Goal: Task Accomplishment & Management: Manage account settings

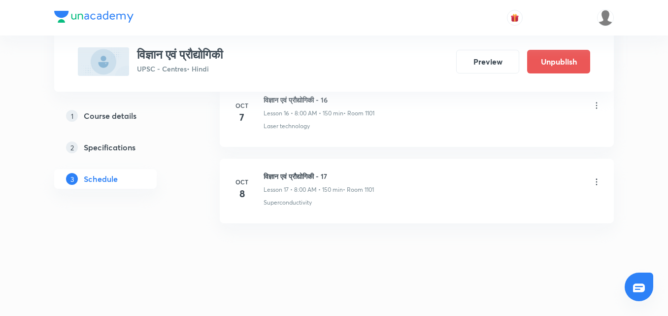
click at [292, 171] on h6 "विज्ञान एवं प्रौद्योगिकी - 17" at bounding box center [319, 176] width 110 height 10
copy h6 "विज्ञान एवं प्रौद्योगिकी - 17"
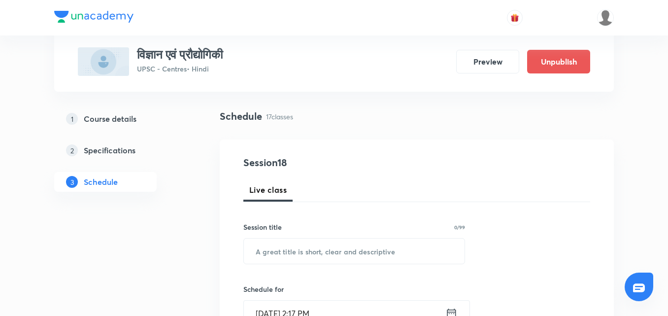
scroll to position [148, 0]
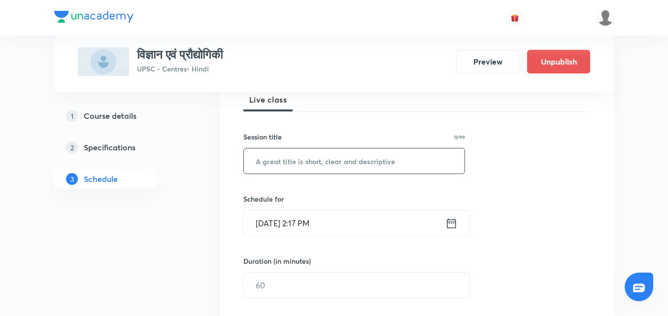
click at [319, 161] on input "text" at bounding box center [354, 160] width 221 height 25
paste input "विज्ञान एवं प्रौद्योगिकी - 17"
type input "विज्ञान एवं प्रौद्योगिकी - 18"
click at [452, 223] on icon at bounding box center [451, 223] width 9 height 10
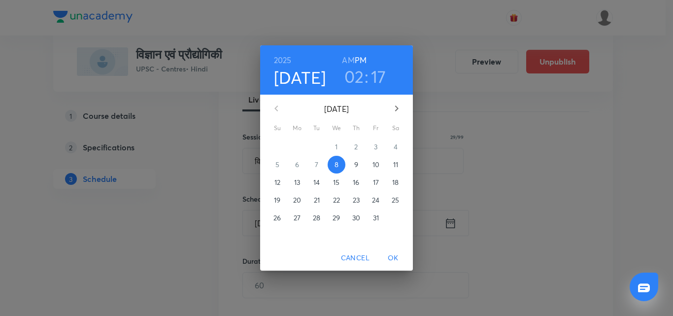
click at [358, 162] on p "9" at bounding box center [356, 165] width 4 height 10
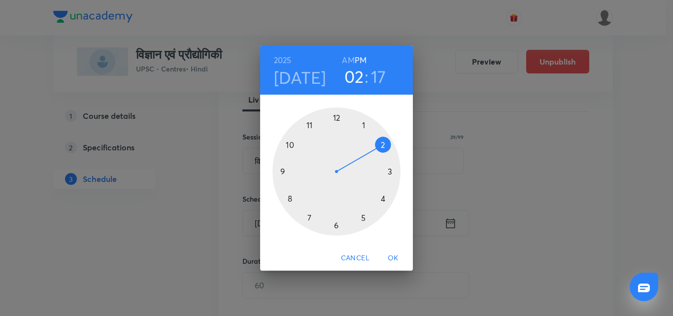
click at [346, 60] on h6 "AM" at bounding box center [348, 60] width 12 height 14
click at [289, 197] on div at bounding box center [336, 171] width 128 height 128
click at [335, 117] on div at bounding box center [336, 171] width 128 height 128
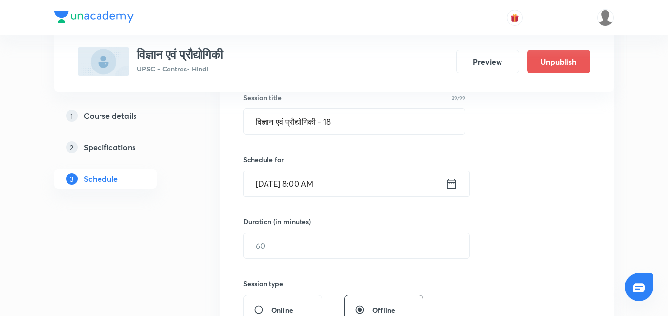
scroll to position [246, 0]
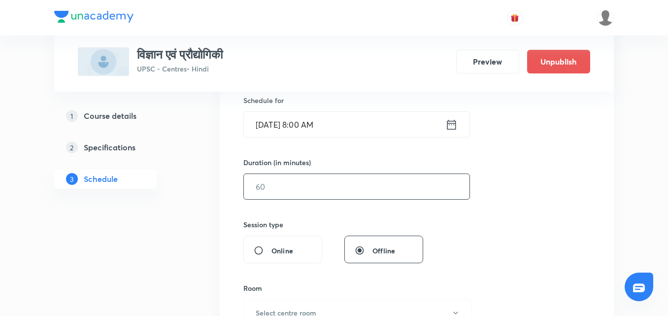
click at [380, 182] on input "text" at bounding box center [357, 186] width 226 height 25
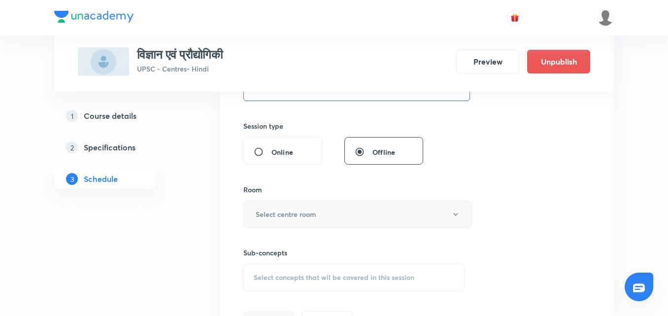
type input "150"
click at [345, 210] on button "Select centre room" at bounding box center [357, 214] width 229 height 27
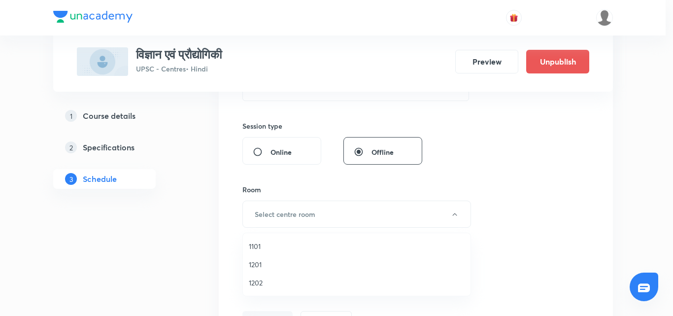
click at [252, 243] on span "1101" at bounding box center [357, 246] width 216 height 10
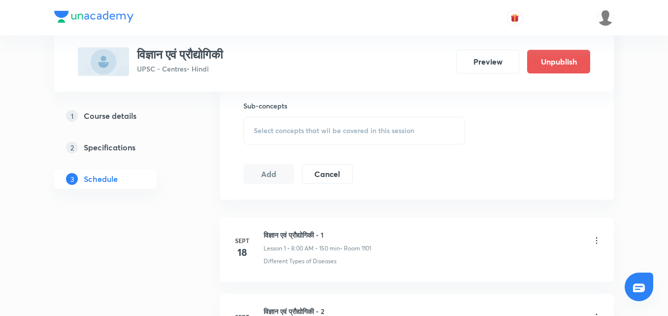
scroll to position [493, 0]
click at [308, 123] on div "Select concepts that wil be covered in this session" at bounding box center [354, 130] width 222 height 28
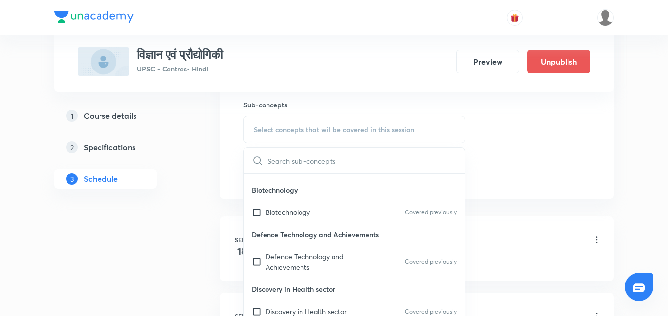
scroll to position [542, 0]
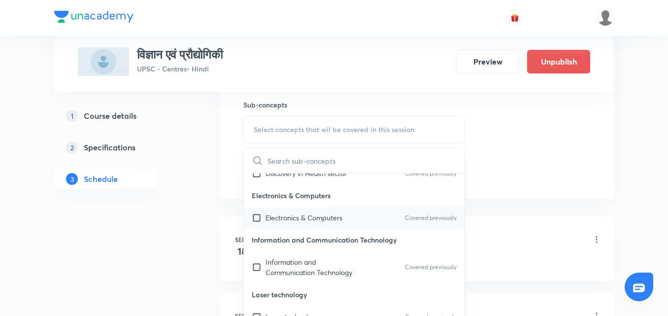
click at [331, 224] on div "Electronics & Computers Covered previously" at bounding box center [354, 217] width 221 height 22
checkbox input "true"
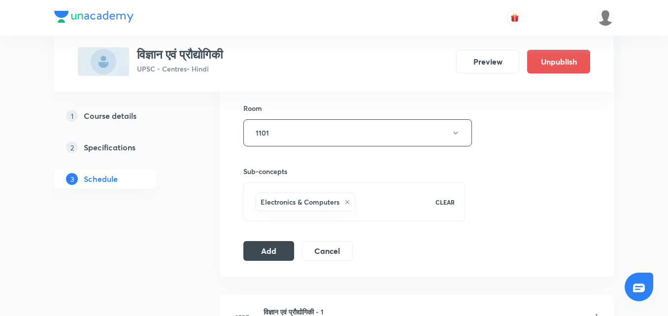
scroll to position [443, 0]
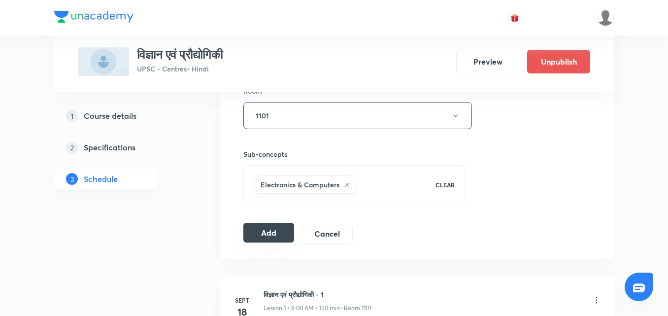
click at [271, 230] on button "Add" at bounding box center [268, 233] width 51 height 20
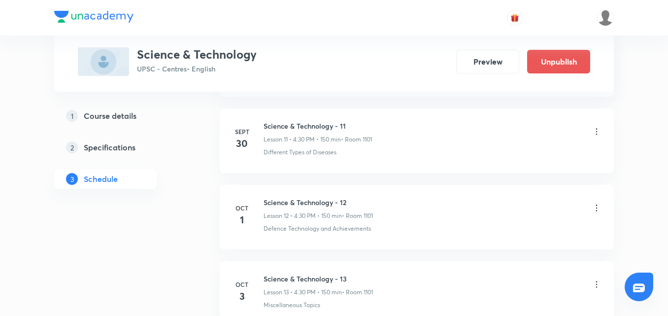
scroll to position [1772, 0]
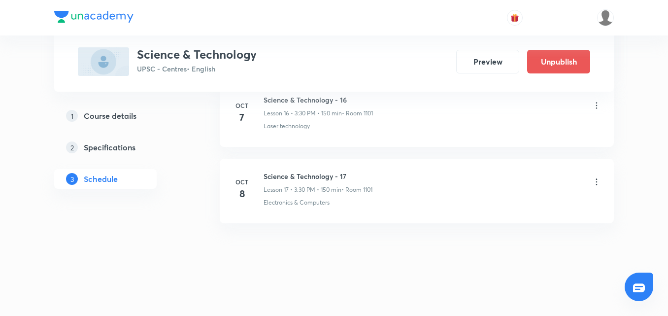
click at [280, 175] on h6 "Science & Technology - 17" at bounding box center [318, 176] width 109 height 10
click at [297, 176] on h6 "Science & Technology - 17" at bounding box center [318, 176] width 109 height 10
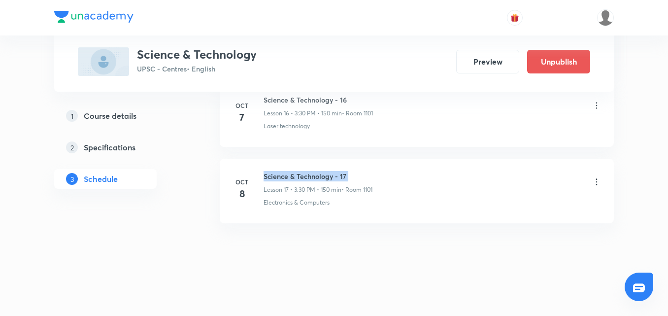
click at [297, 176] on h6 "Science & Technology - 17" at bounding box center [318, 176] width 109 height 10
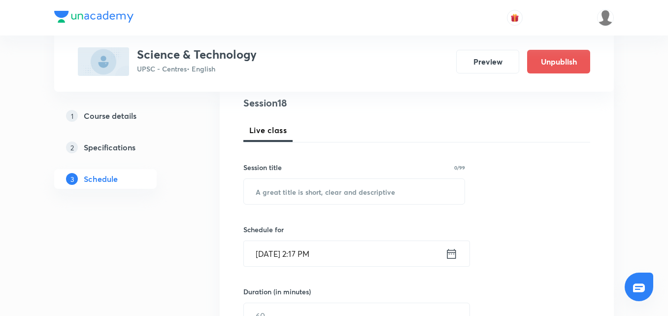
scroll to position [148, 0]
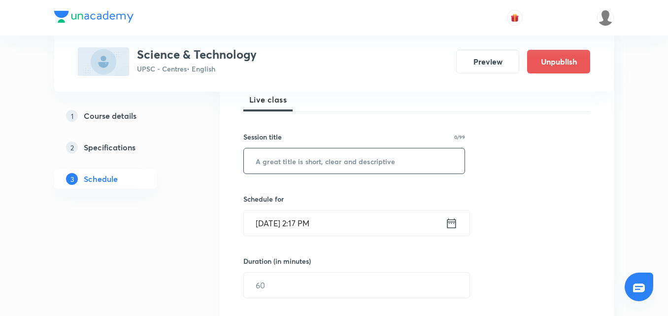
paste input "Science & Technology - 17"
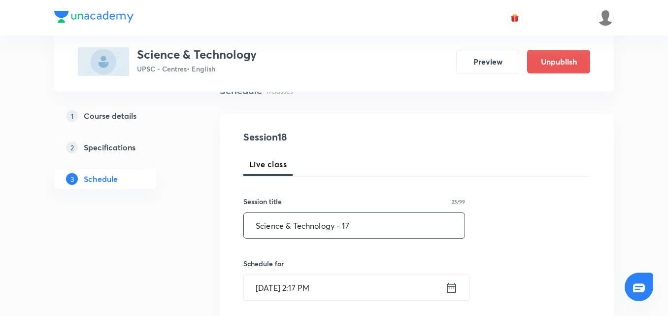
scroll to position [99, 0]
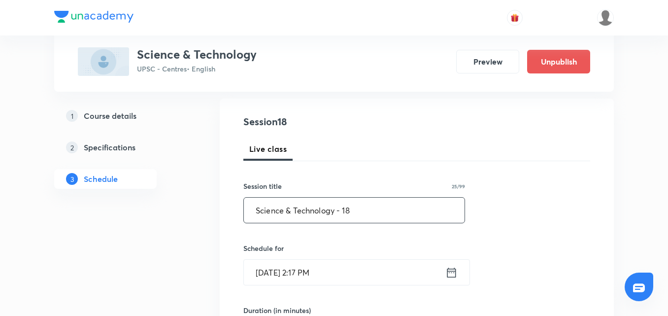
type input "Science & Technology - 18"
click at [497, 153] on div "Live class" at bounding box center [416, 149] width 347 height 24
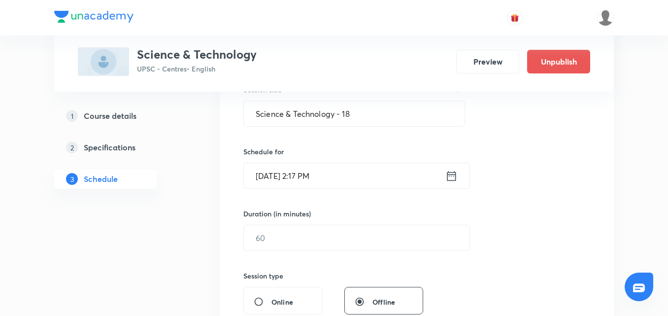
scroll to position [197, 0]
click at [453, 177] on icon at bounding box center [451, 174] width 12 height 14
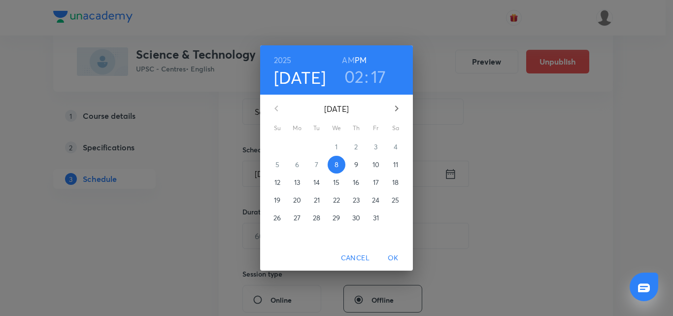
click at [360, 164] on span "9" at bounding box center [356, 165] width 18 height 10
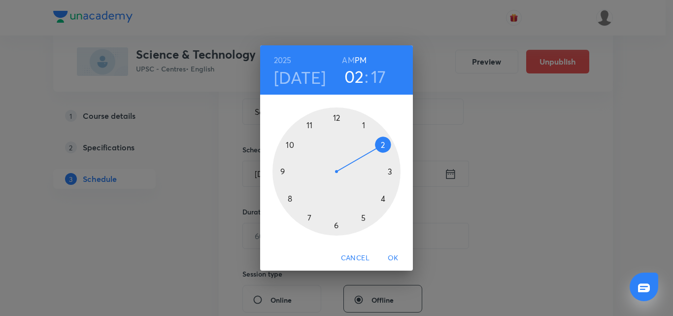
click at [383, 201] on div at bounding box center [336, 171] width 128 height 128
click at [334, 223] on div at bounding box center [336, 171] width 128 height 128
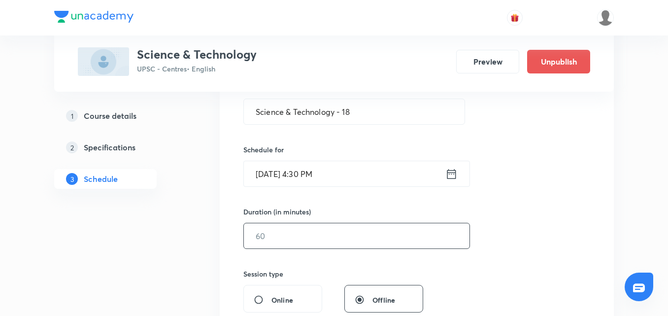
click at [364, 232] on input "text" at bounding box center [357, 235] width 226 height 25
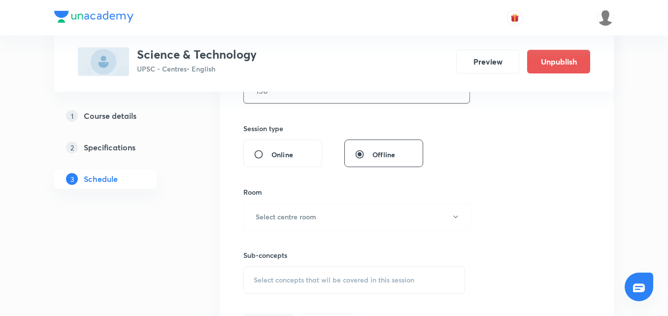
scroll to position [345, 0]
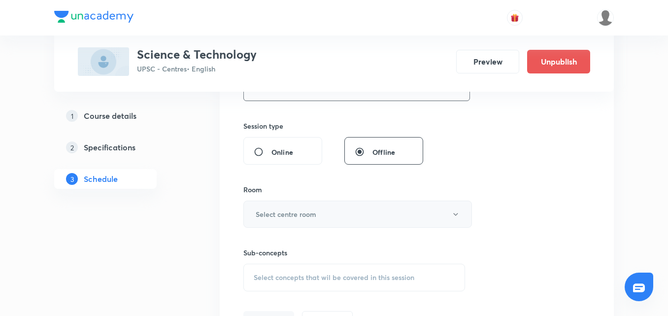
type input "150"
click at [359, 227] on button "Select centre room" at bounding box center [357, 214] width 229 height 27
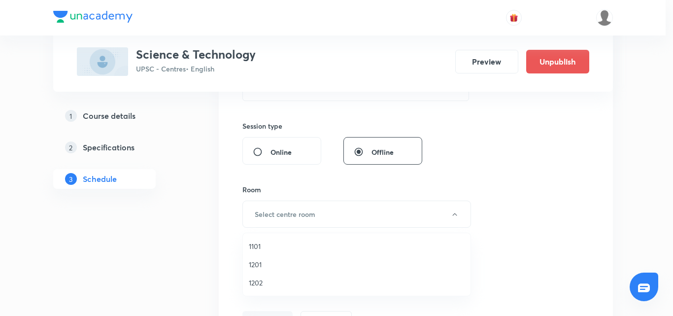
click at [262, 245] on span "1101" at bounding box center [357, 246] width 216 height 10
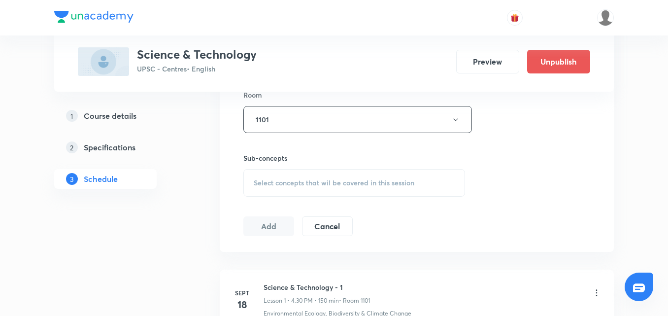
scroll to position [443, 0]
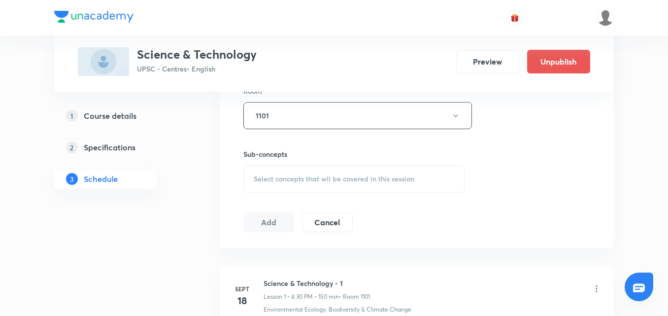
click at [373, 181] on span "Select concepts that wil be covered in this session" at bounding box center [334, 179] width 161 height 8
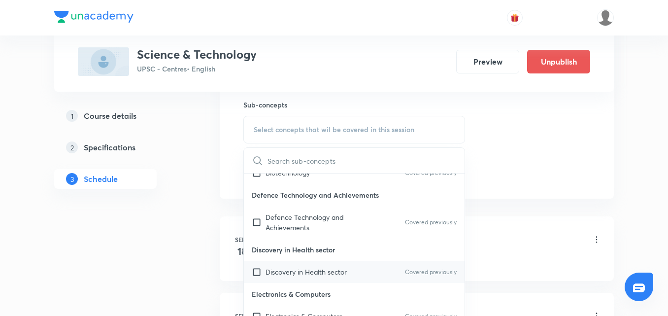
click at [372, 266] on div "Discovery in Health sector Covered previously" at bounding box center [354, 272] width 221 height 22
checkbox input "true"
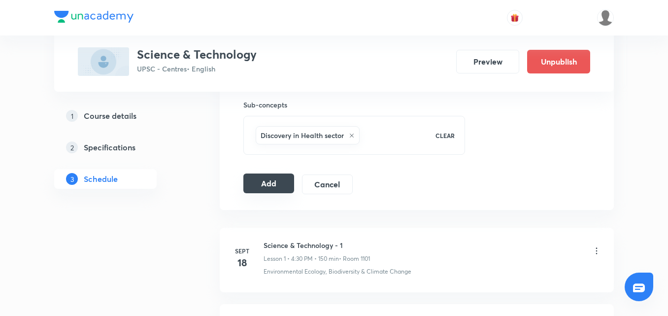
click at [259, 186] on button "Add" at bounding box center [268, 183] width 51 height 20
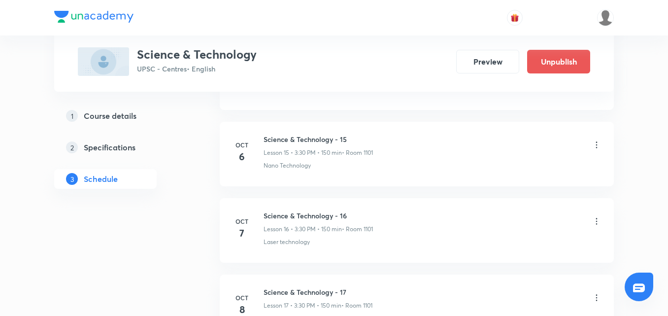
scroll to position [1783, 0]
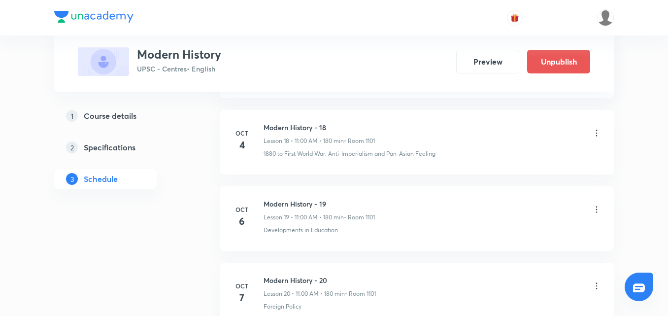
scroll to position [2077, 0]
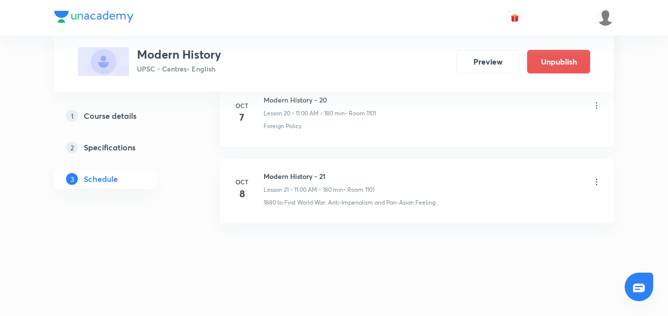
click at [304, 173] on h6 "Modern History - 21" at bounding box center [319, 176] width 111 height 10
copy h6 "Modern History - 21"
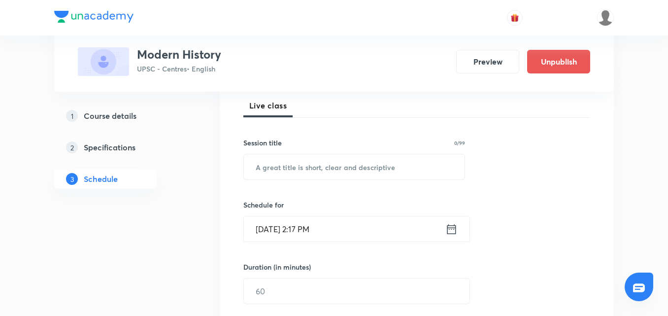
scroll to position [148, 0]
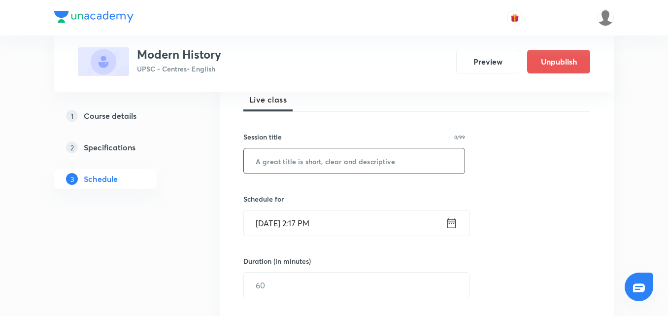
click at [324, 168] on input "text" at bounding box center [354, 160] width 221 height 25
paste input "Modern History - 21"
type input "Modern History - 22"
click at [452, 224] on icon at bounding box center [451, 223] width 12 height 14
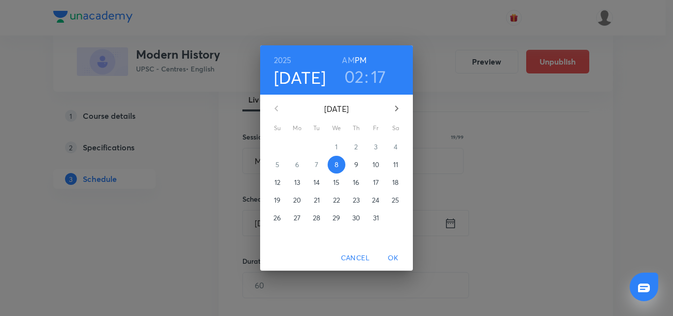
click at [355, 167] on p "9" at bounding box center [356, 165] width 4 height 10
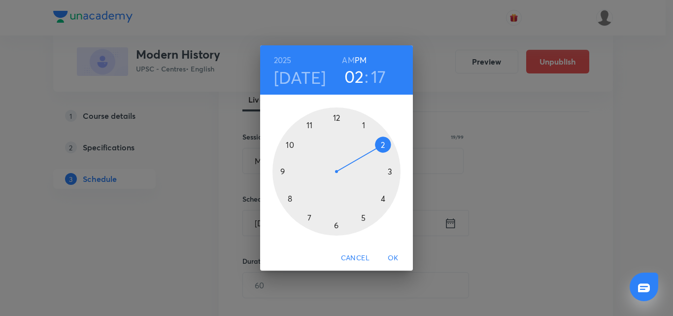
click at [309, 123] on div at bounding box center [336, 171] width 128 height 128
click at [336, 116] on div at bounding box center [336, 171] width 128 height 128
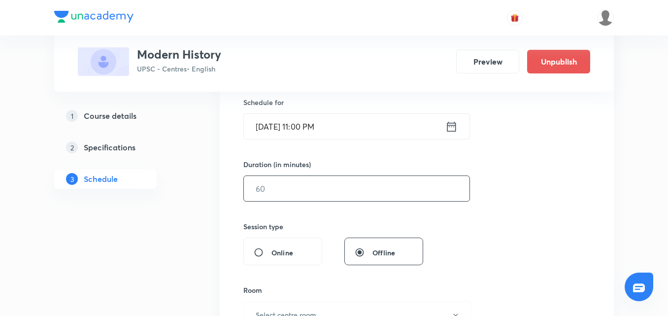
scroll to position [246, 0]
click at [328, 180] on input "text" at bounding box center [357, 186] width 226 height 25
type input "180"
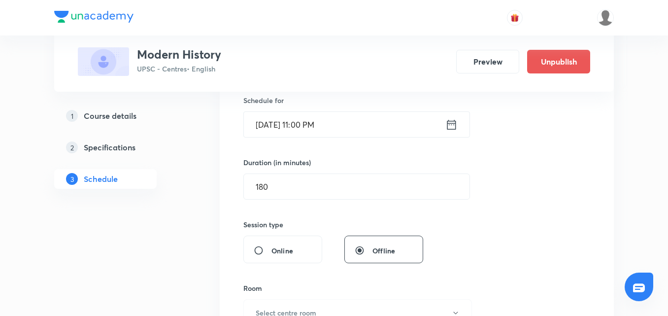
click at [547, 172] on div "Session 22 Live class Session title 19/99 Modern History - 22 ​ Schedule for Oc…" at bounding box center [416, 198] width 347 height 463
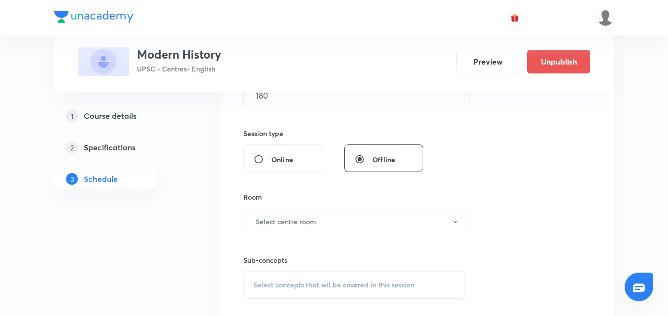
scroll to position [345, 0]
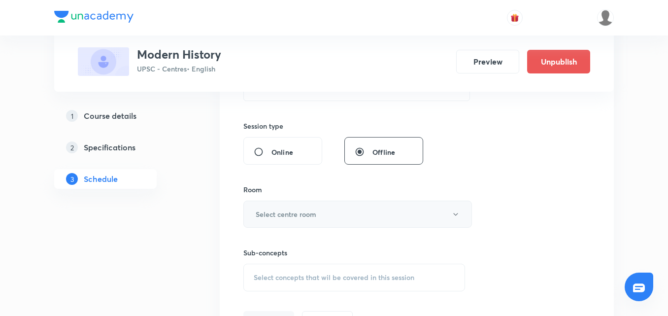
click at [389, 217] on button "Select centre room" at bounding box center [357, 214] width 229 height 27
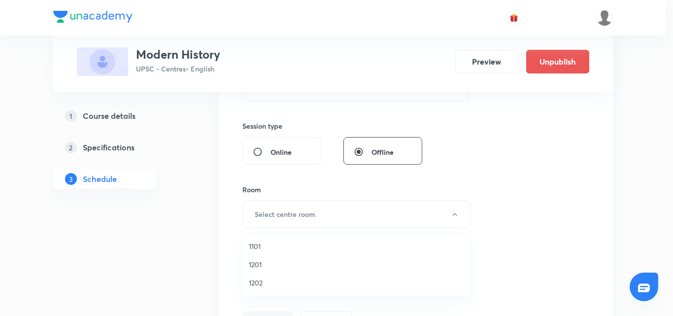
click at [257, 243] on span "1101" at bounding box center [357, 246] width 216 height 10
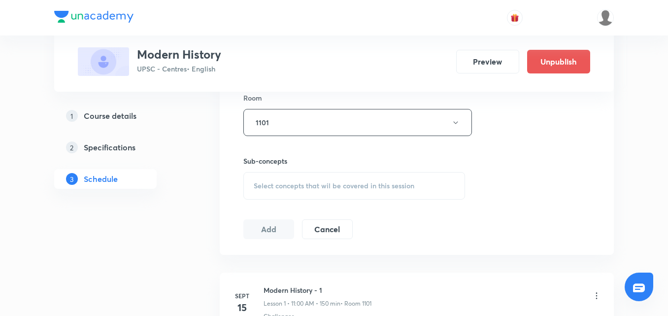
scroll to position [443, 0]
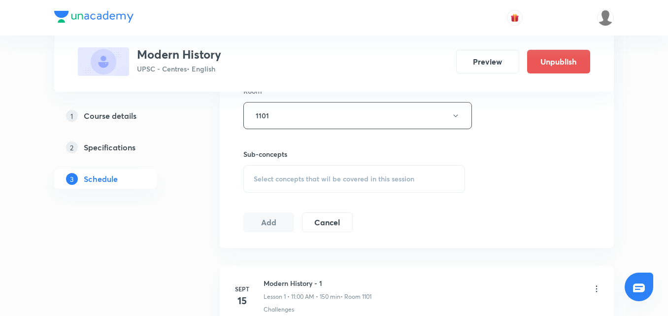
click at [301, 172] on div "Select concepts that wil be covered in this session" at bounding box center [354, 179] width 222 height 28
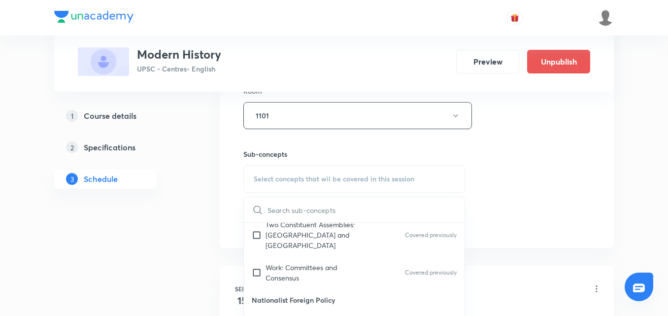
scroll to position [394, 0]
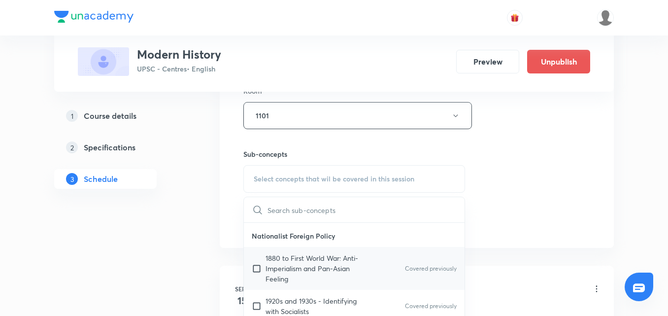
click at [378, 271] on div "1880 to First World War: Anti-Imperialism and Pan-Asian Feeling Covered previou…" at bounding box center [354, 268] width 221 height 43
checkbox input "true"
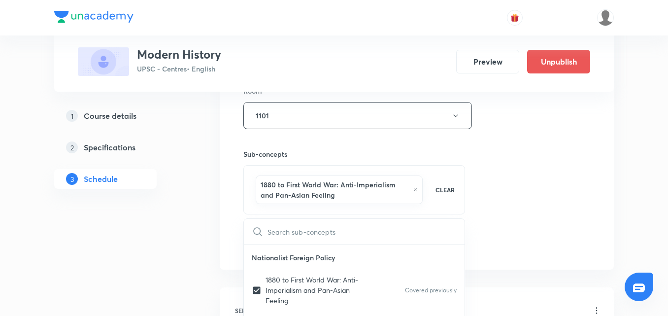
click at [517, 189] on div "Session 22 Live class Session title 19/99 Modern History - 22 ​ Schedule for Oc…" at bounding box center [416, 11] width 347 height 484
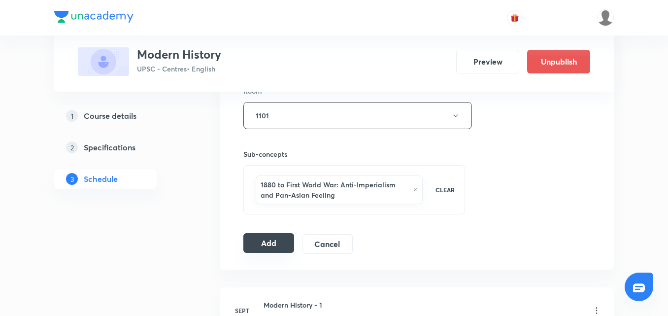
click at [291, 241] on button "Add" at bounding box center [268, 243] width 51 height 20
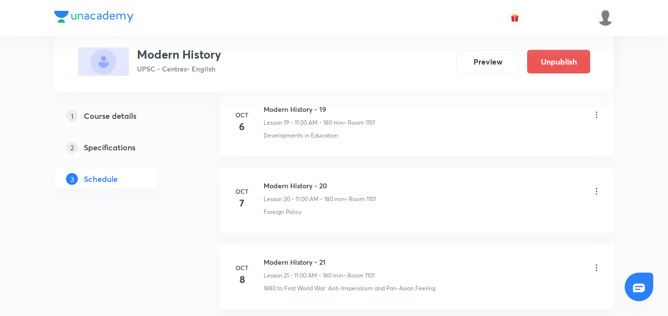
scroll to position [2099, 0]
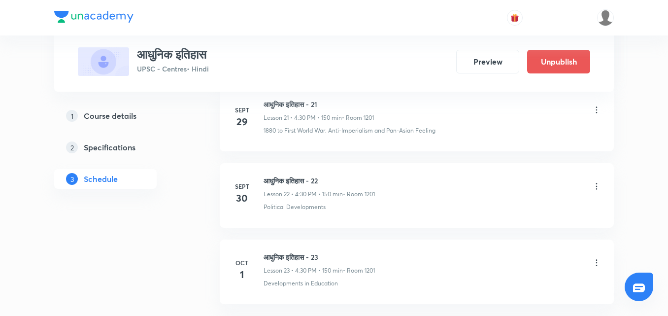
scroll to position [2536, 0]
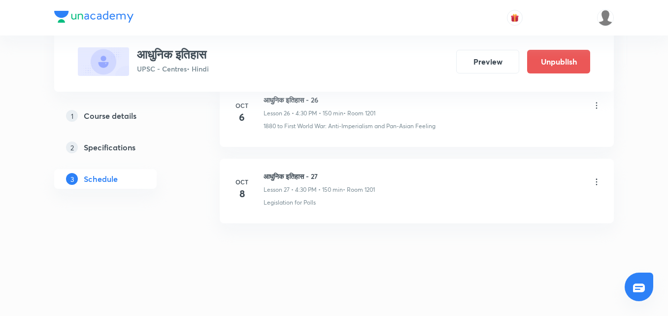
click at [293, 170] on li "Oct 8 आधुनिक इतिहास - 27 Lesson 27 • 4:30 PM • 150 min • Room 1201 Legislation …" at bounding box center [417, 191] width 394 height 65
copy h6 "आधुनिक इतिहास - 27"
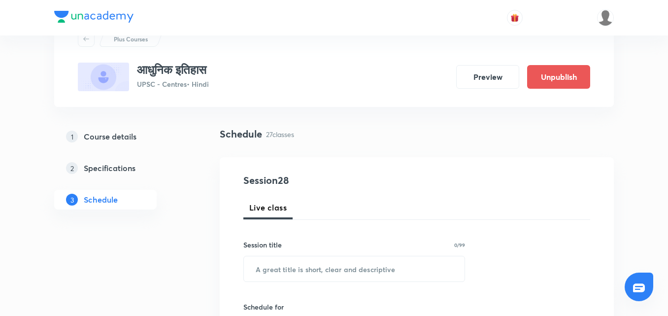
scroll to position [148, 0]
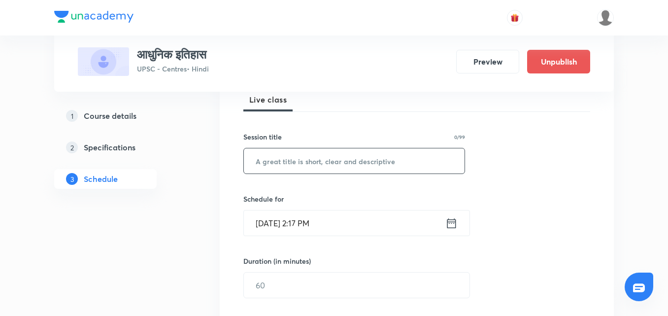
paste input "आधुनिक इतिहास - 27"
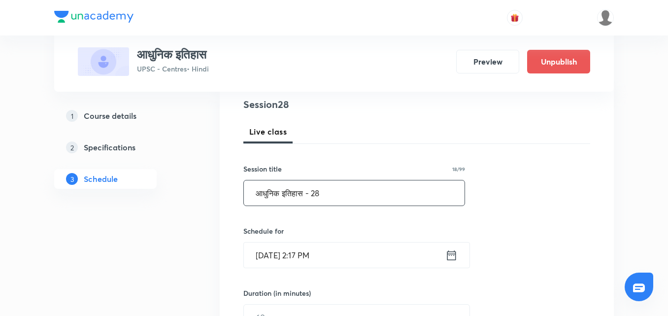
scroll to position [99, 0]
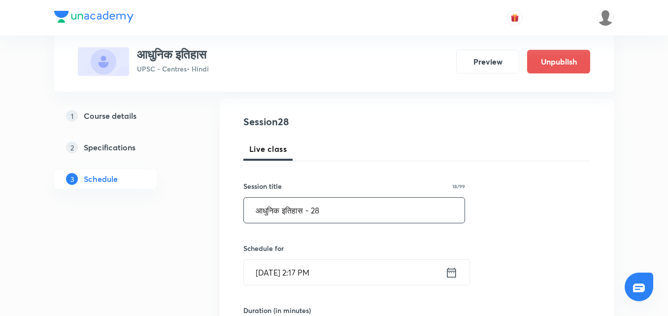
type input "आधुनिक इतिहास - 28"
click at [500, 154] on div "Live class" at bounding box center [416, 149] width 347 height 24
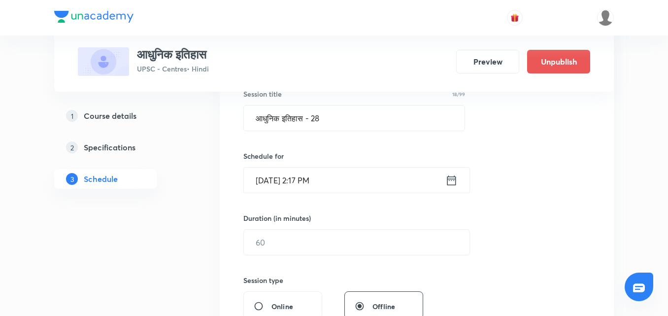
scroll to position [197, 0]
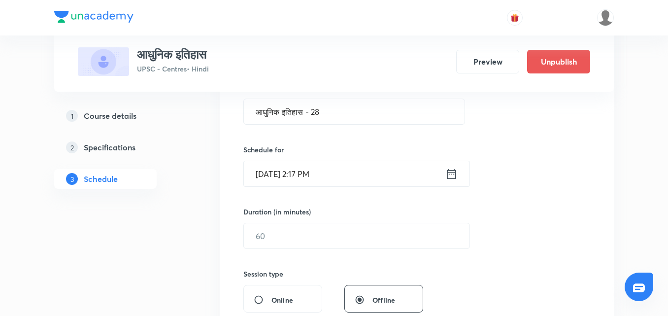
click at [453, 177] on icon at bounding box center [451, 174] width 12 height 14
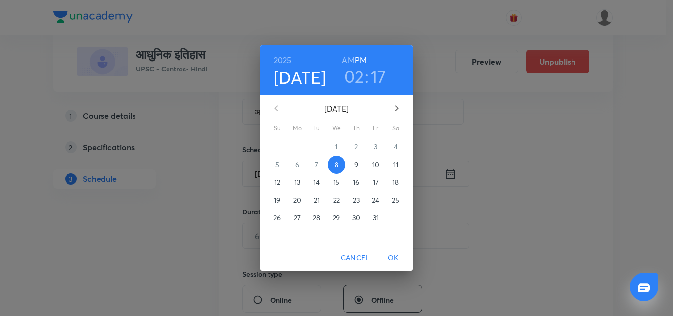
click at [355, 164] on p "9" at bounding box center [356, 165] width 4 height 10
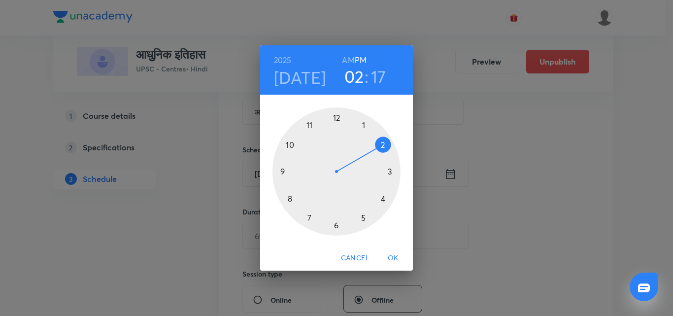
click at [384, 198] on div at bounding box center [336, 171] width 128 height 128
click at [335, 225] on div at bounding box center [336, 171] width 128 height 128
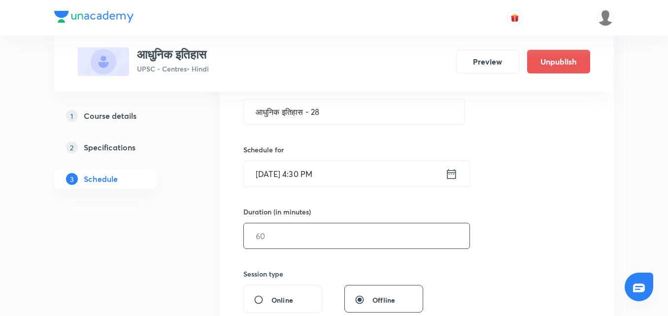
click at [364, 227] on input "text" at bounding box center [357, 235] width 226 height 25
type input "150"
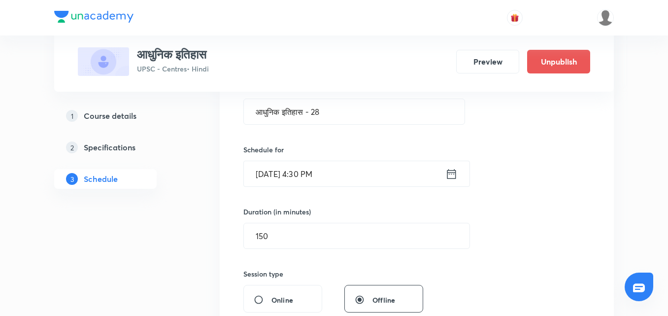
click at [586, 173] on div "Session 28 Live class Session title 18/99 आधुनिक इतिहास - 28 ​ Schedule for Oct…" at bounding box center [416, 247] width 347 height 463
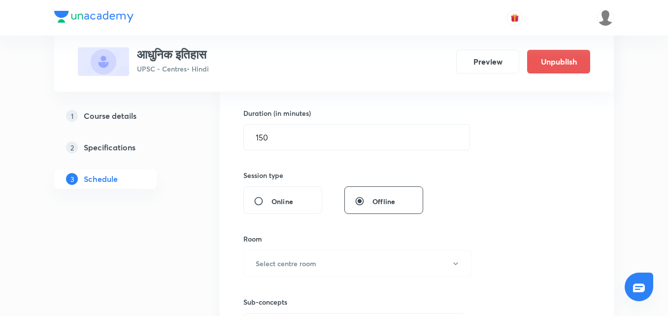
scroll to position [394, 0]
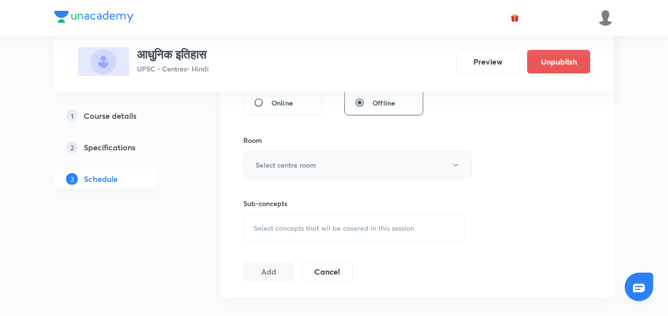
click at [439, 170] on button "Select centre room" at bounding box center [357, 164] width 229 height 27
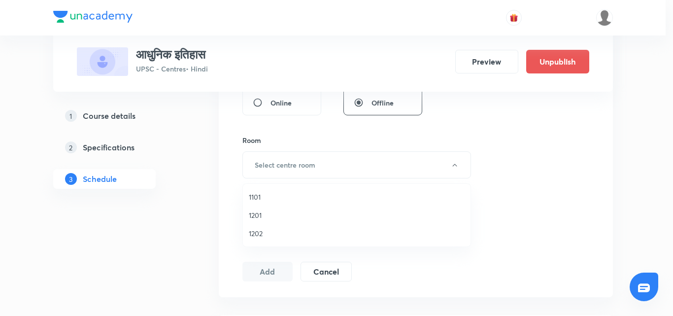
click at [258, 213] on span "1201" at bounding box center [357, 215] width 216 height 10
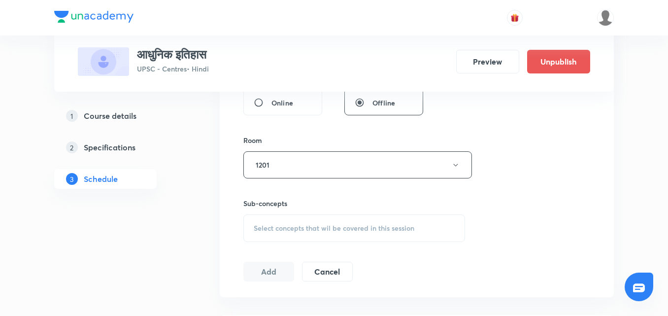
scroll to position [443, 0]
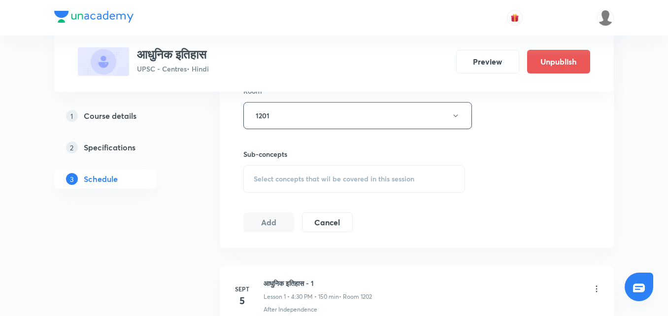
click at [367, 167] on div "Select concepts that wil be covered in this session" at bounding box center [354, 179] width 222 height 28
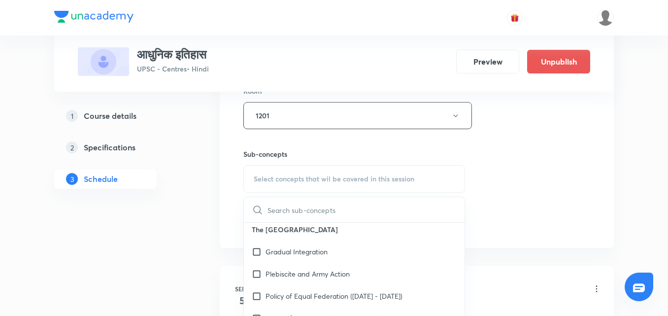
scroll to position [883, 0]
click at [384, 262] on div "Plebiscite and Army Action" at bounding box center [354, 273] width 221 height 22
checkbox input "true"
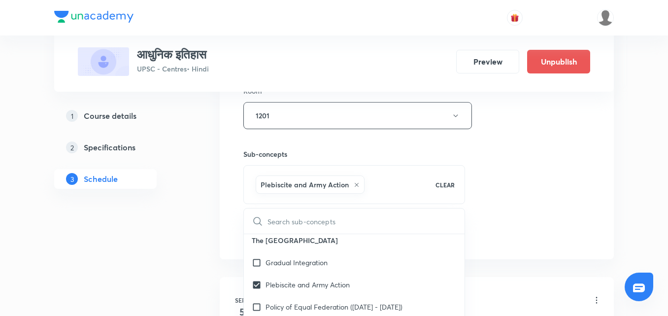
click at [521, 194] on div "Session 28 Live class Session title 18/99 आधुनिक इतिहास - 28 ​ Schedule for Oct…" at bounding box center [416, 6] width 347 height 474
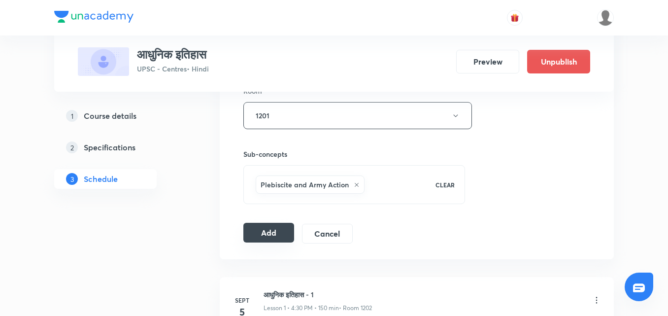
click at [261, 230] on button "Add" at bounding box center [268, 233] width 51 height 20
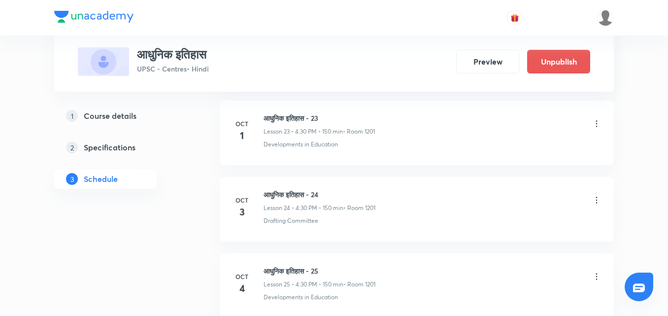
scroll to position [2547, 0]
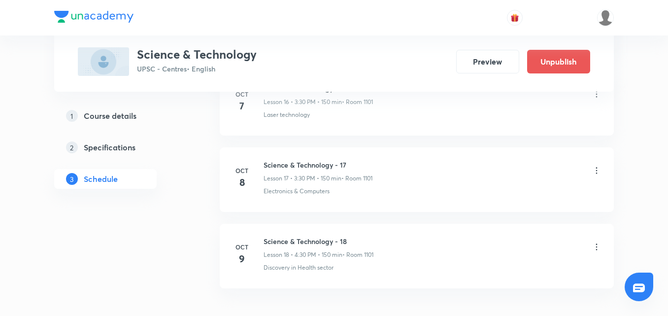
click at [594, 248] on icon at bounding box center [597, 247] width 10 height 10
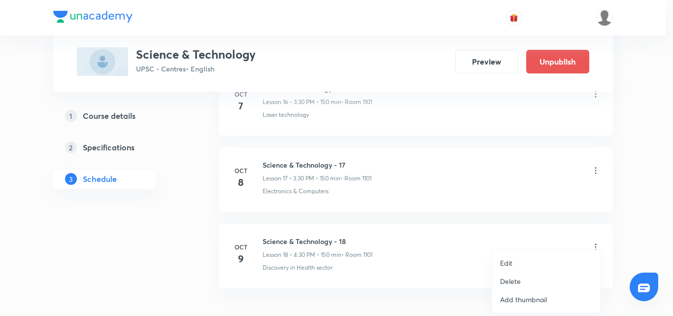
click at [518, 259] on li "Edit" at bounding box center [546, 263] width 108 height 18
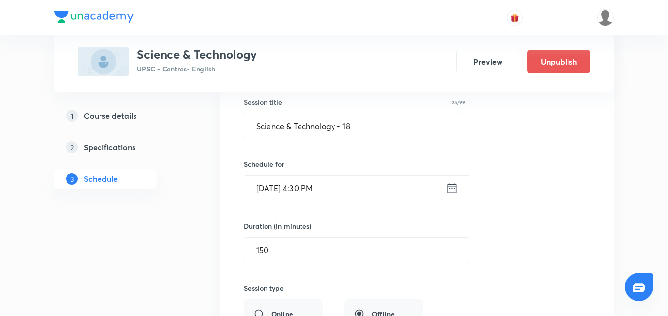
scroll to position [1479, 0]
click at [452, 187] on icon at bounding box center [452, 188] width 9 height 10
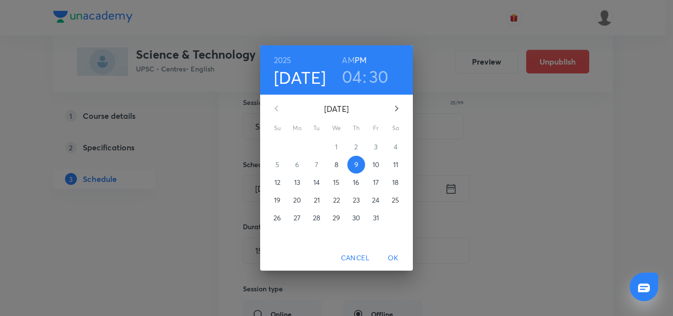
click at [351, 79] on h3 "04" at bounding box center [352, 76] width 20 height 21
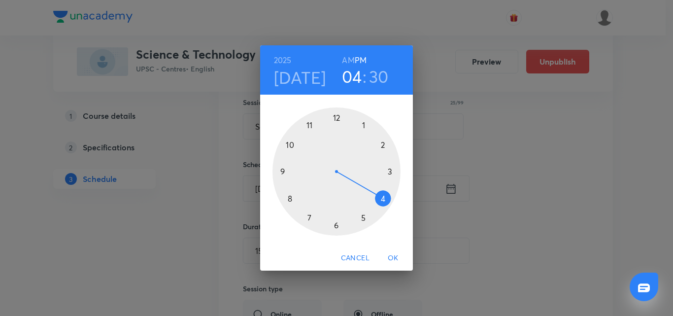
click at [389, 172] on div at bounding box center [336, 171] width 128 height 128
click at [336, 226] on div at bounding box center [336, 171] width 128 height 128
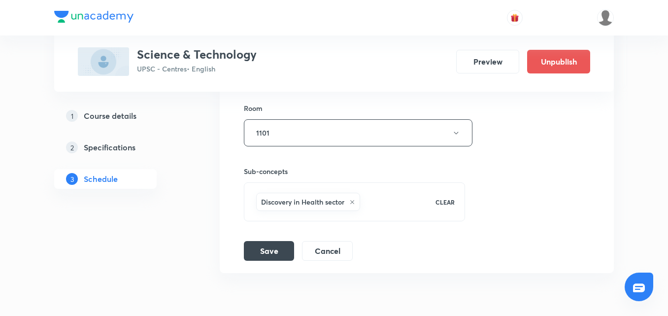
scroll to position [1725, 0]
click at [266, 246] on button "Save" at bounding box center [269, 249] width 50 height 20
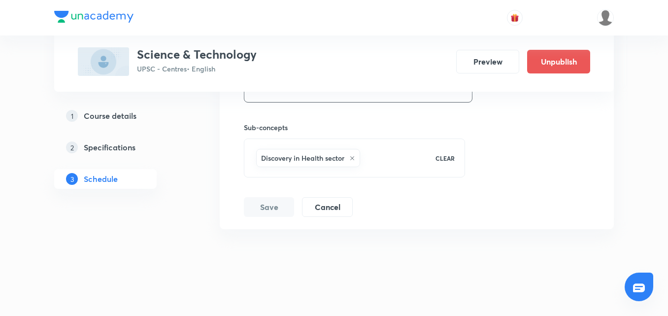
scroll to position [1774, 0]
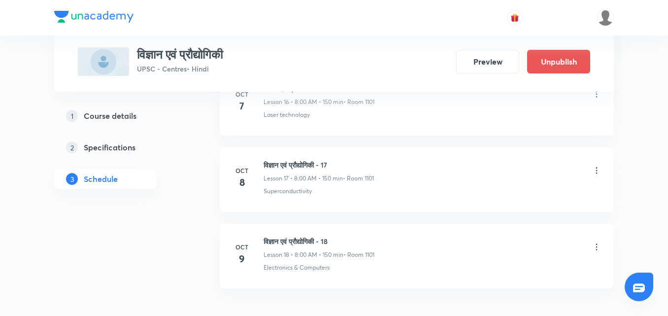
click at [102, 18] on img at bounding box center [93, 17] width 79 height 12
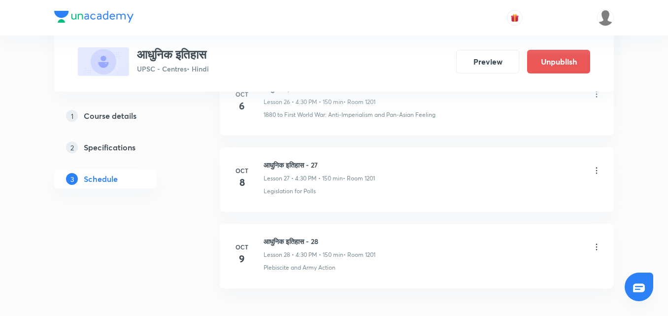
scroll to position [2547, 0]
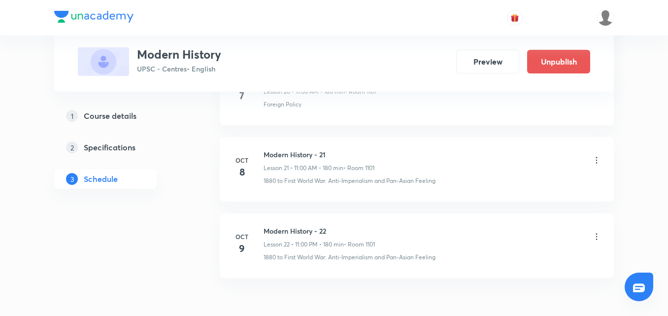
click at [596, 237] on icon at bounding box center [597, 237] width 10 height 10
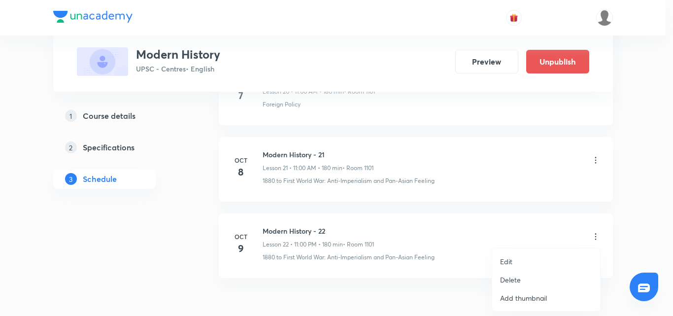
click at [512, 256] on li "Edit" at bounding box center [546, 261] width 108 height 18
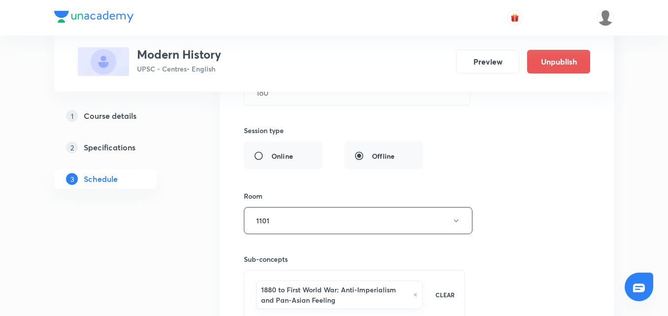
scroll to position [1844, 0]
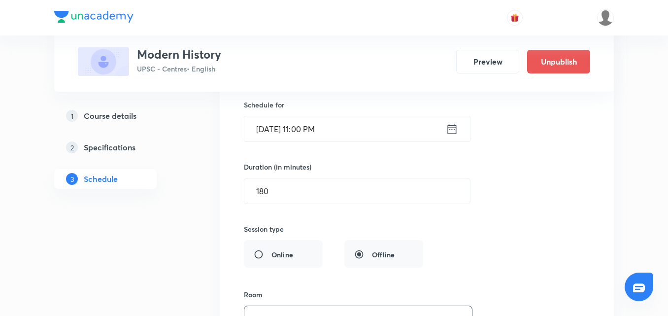
click at [452, 130] on icon at bounding box center [452, 129] width 12 height 14
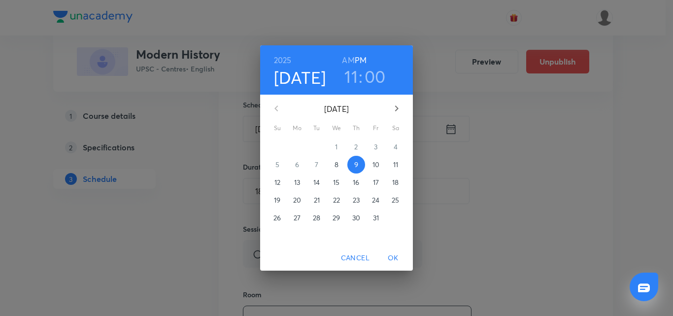
click at [345, 60] on h6 "AM" at bounding box center [348, 60] width 12 height 14
click at [394, 257] on span "OK" at bounding box center [393, 258] width 24 height 12
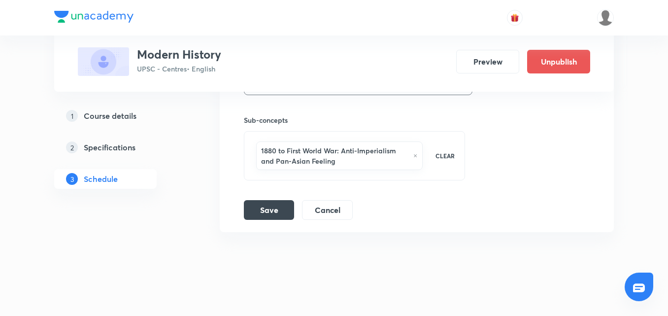
scroll to position [2090, 0]
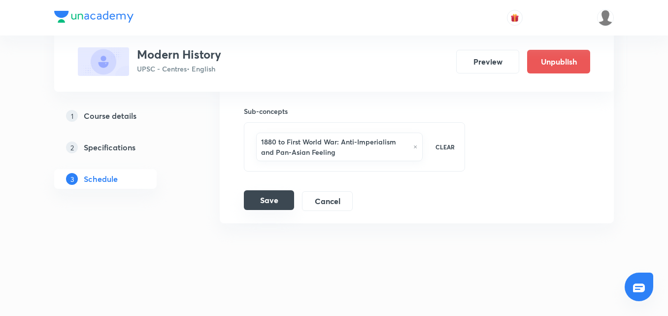
click at [286, 199] on button "Save" at bounding box center [269, 200] width 50 height 20
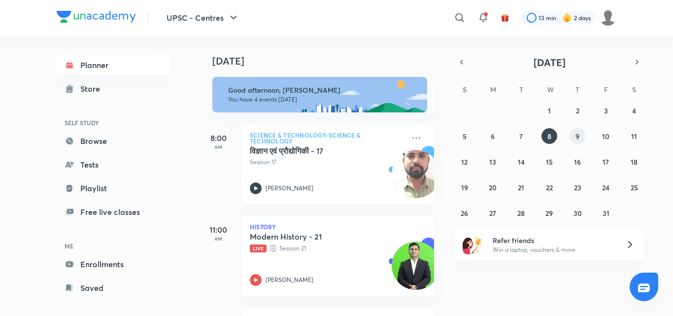
click at [571, 134] on button "9" at bounding box center [577, 136] width 16 height 16
